Goal: Browse casually

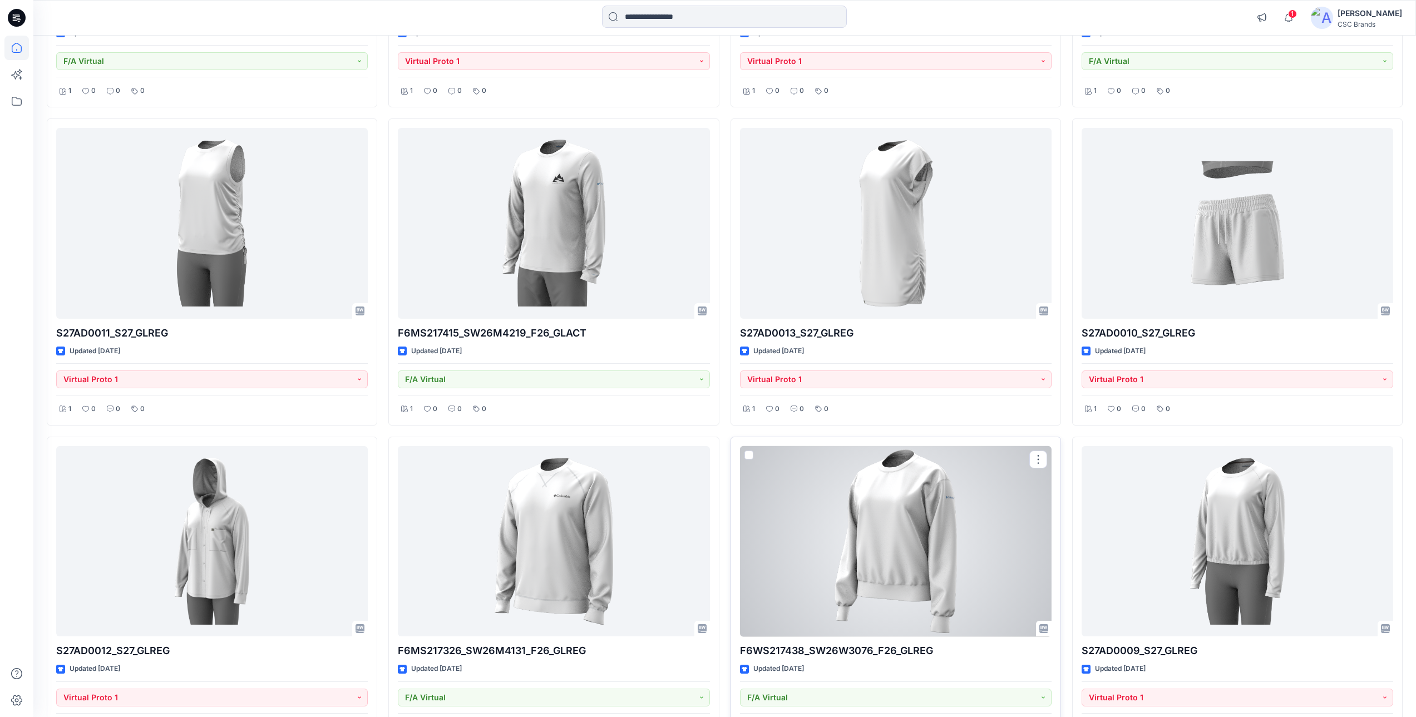
scroll to position [937, 0]
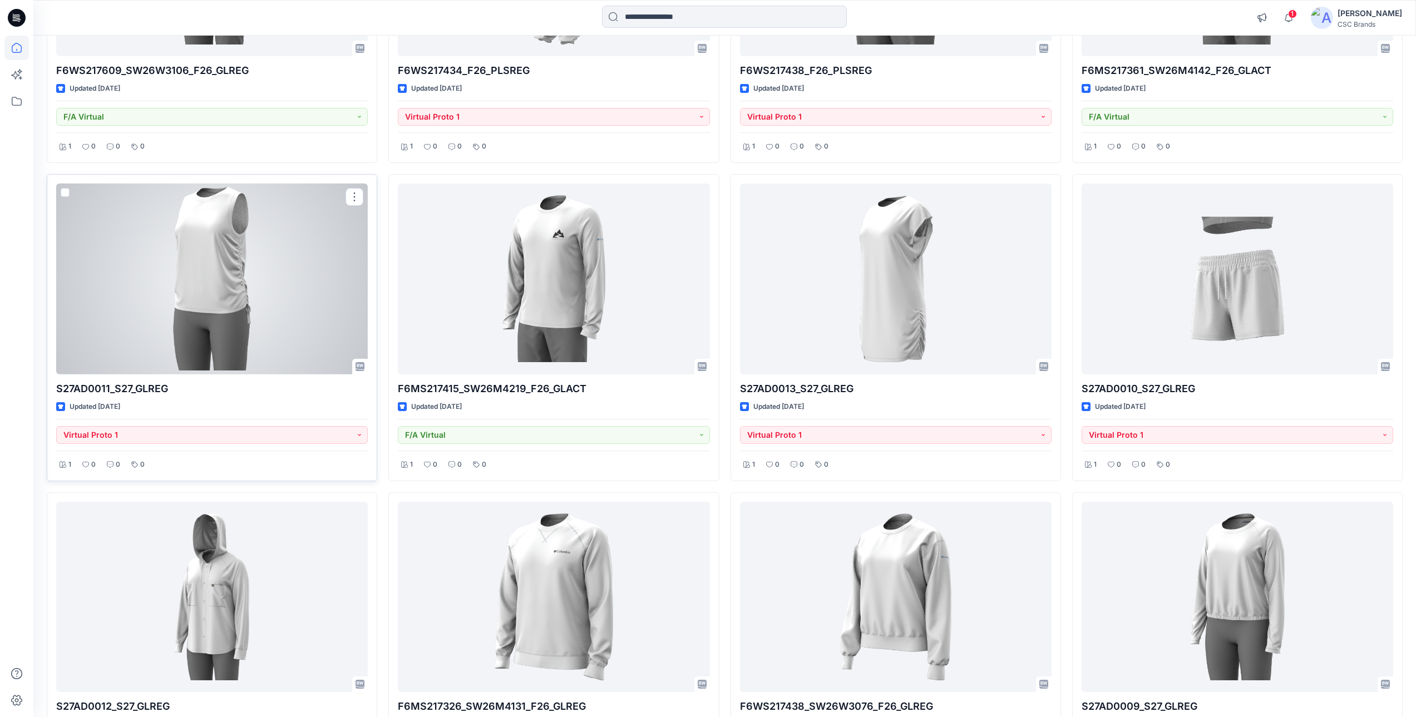
click at [217, 304] on div at bounding box center [212, 279] width 312 height 191
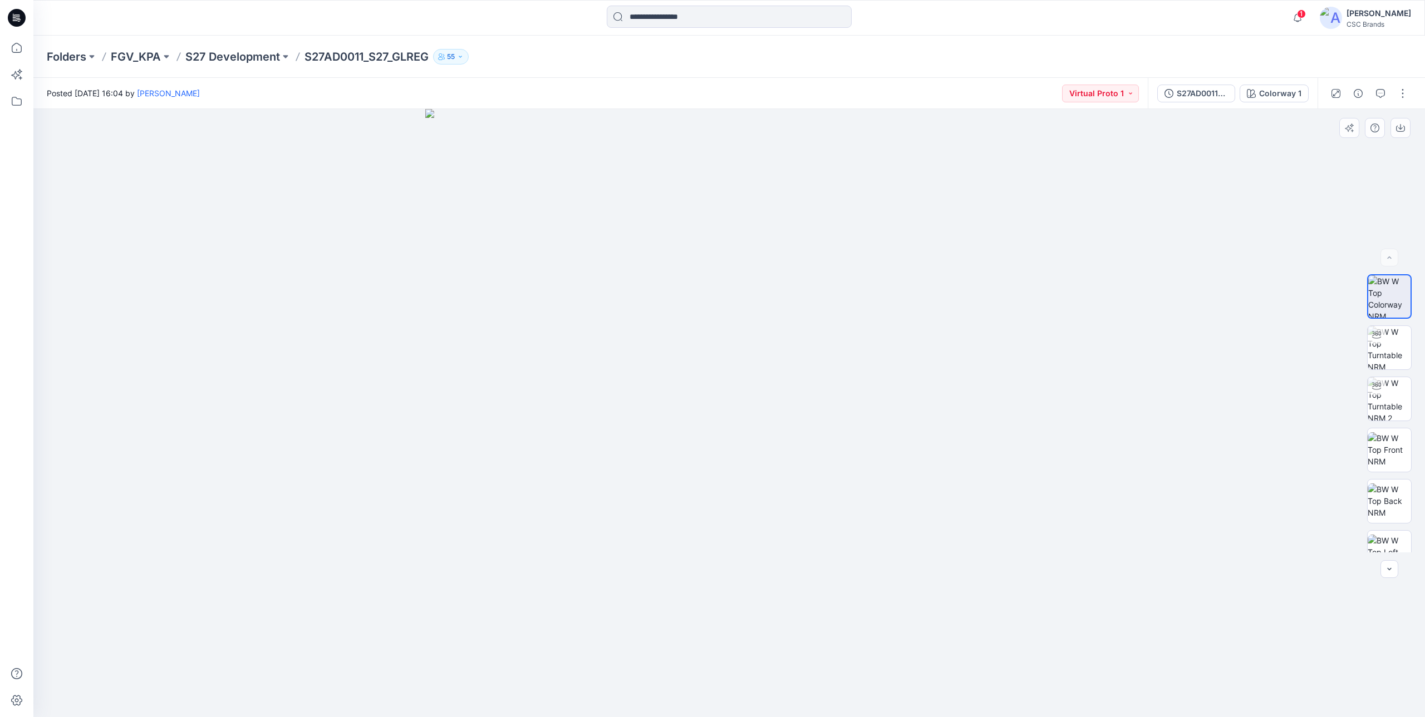
drag, startPoint x: 666, startPoint y: 539, endPoint x: 1073, endPoint y: 522, distance: 407.7
click at [1073, 522] on div at bounding box center [728, 413] width 1391 height 608
drag, startPoint x: 805, startPoint y: 604, endPoint x: 313, endPoint y: 593, distance: 491.5
click at [304, 594] on div at bounding box center [728, 413] width 1391 height 608
drag, startPoint x: 760, startPoint y: 608, endPoint x: 1024, endPoint y: 576, distance: 266.3
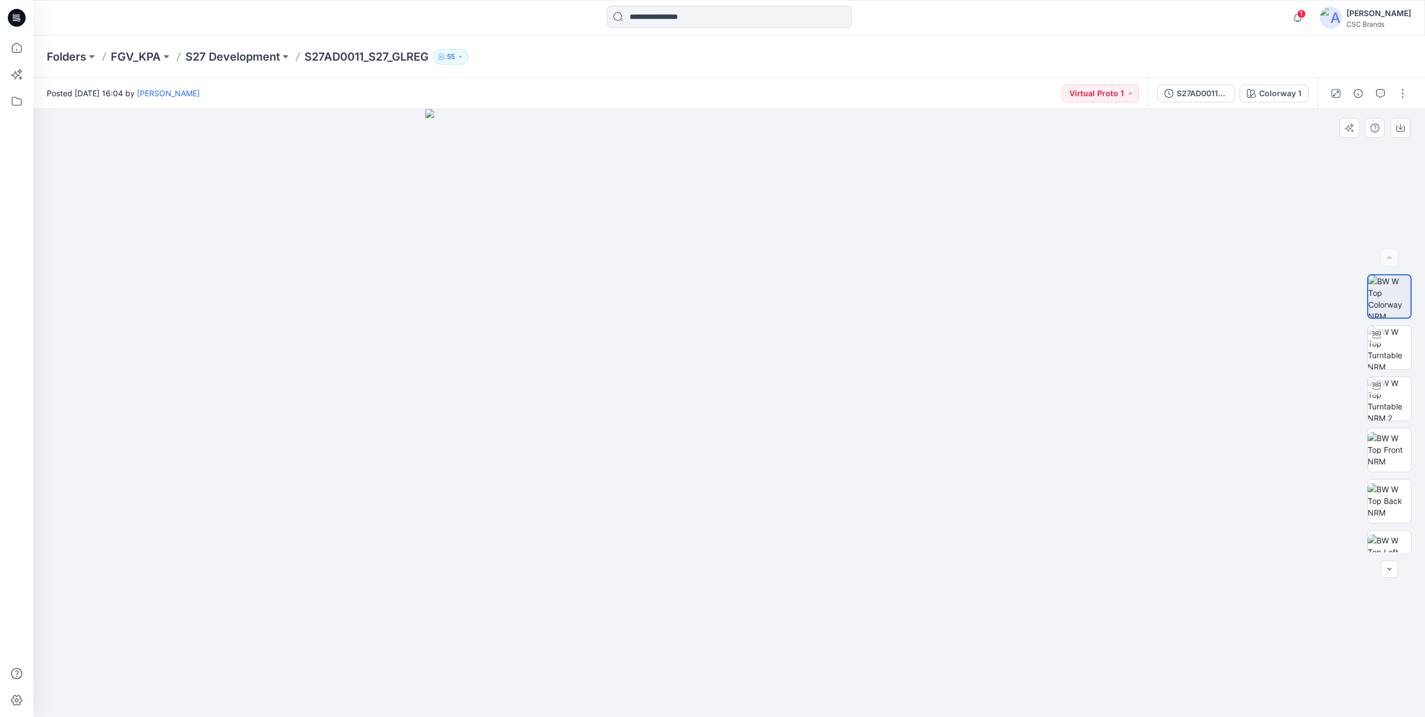
click at [995, 585] on img at bounding box center [729, 413] width 608 height 608
drag, startPoint x: 996, startPoint y: 564, endPoint x: 395, endPoint y: 596, distance: 601.4
click at [458, 591] on img at bounding box center [729, 413] width 608 height 608
drag, startPoint x: 917, startPoint y: 593, endPoint x: 1027, endPoint y: 576, distance: 110.9
click at [986, 583] on img at bounding box center [729, 413] width 608 height 608
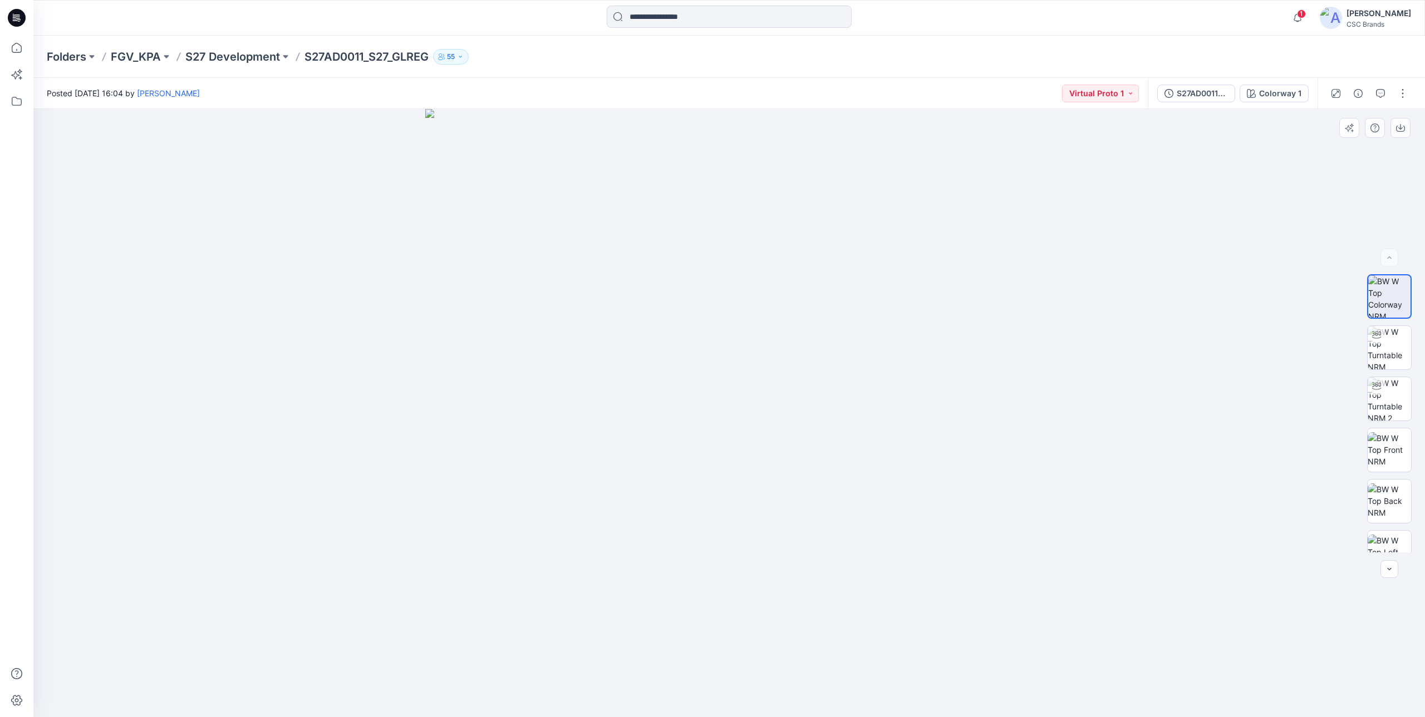
drag, startPoint x: 689, startPoint y: 572, endPoint x: 371, endPoint y: 602, distance: 319.2
click at [544, 573] on img at bounding box center [729, 413] width 608 height 608
drag, startPoint x: 493, startPoint y: 589, endPoint x: 846, endPoint y: 583, distance: 352.9
click at [649, 589] on img at bounding box center [729, 413] width 608 height 608
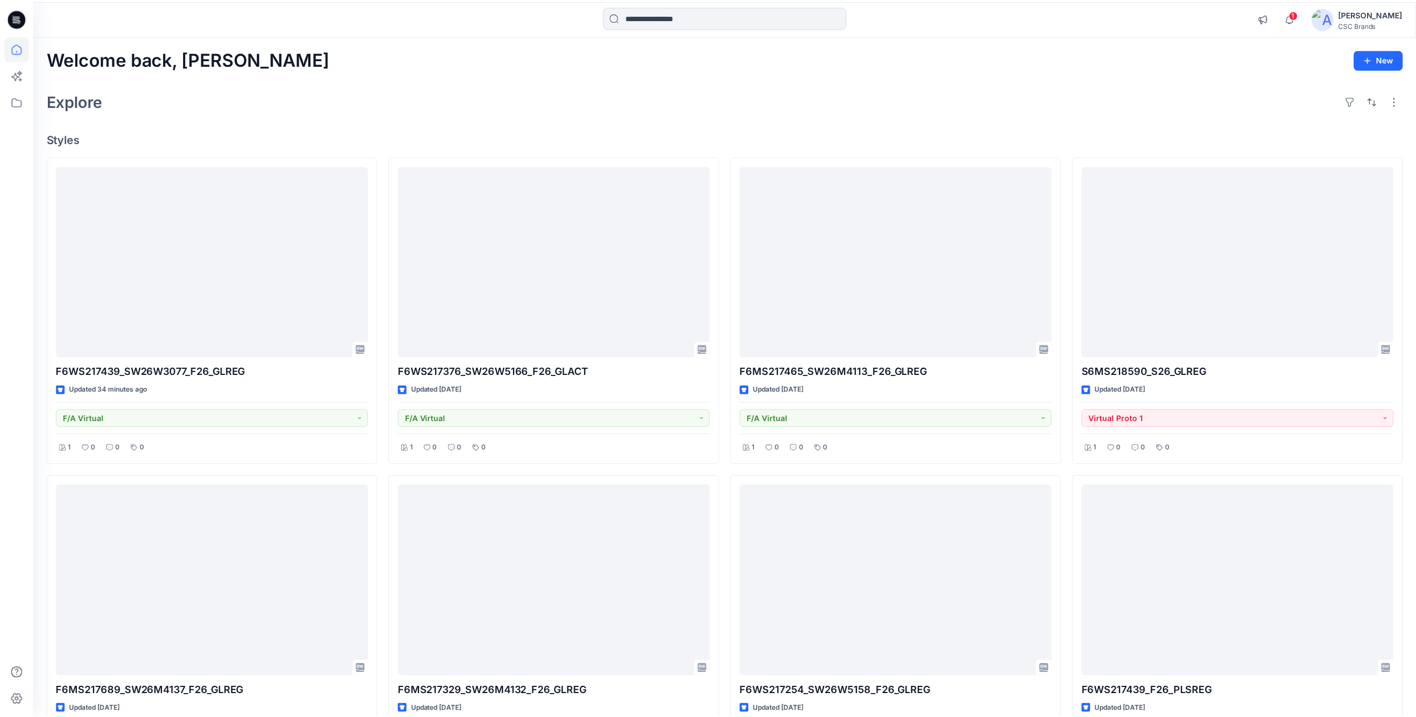
scroll to position [937, 0]
